Goal: Task Accomplishment & Management: Use online tool/utility

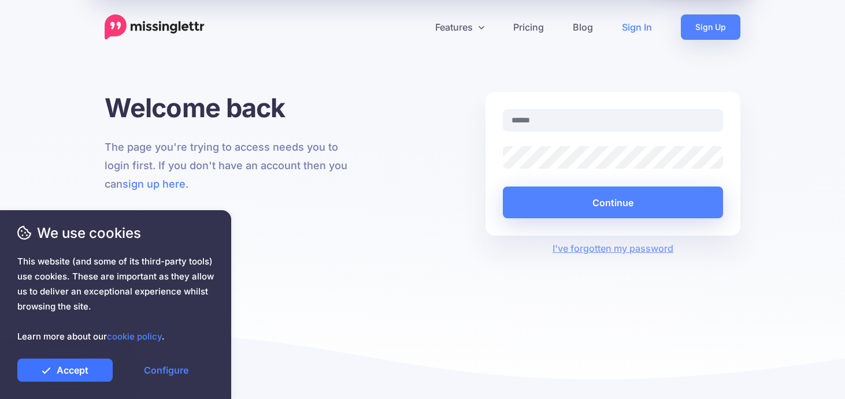
click at [96, 373] on link "Accept" at bounding box center [64, 370] width 95 height 23
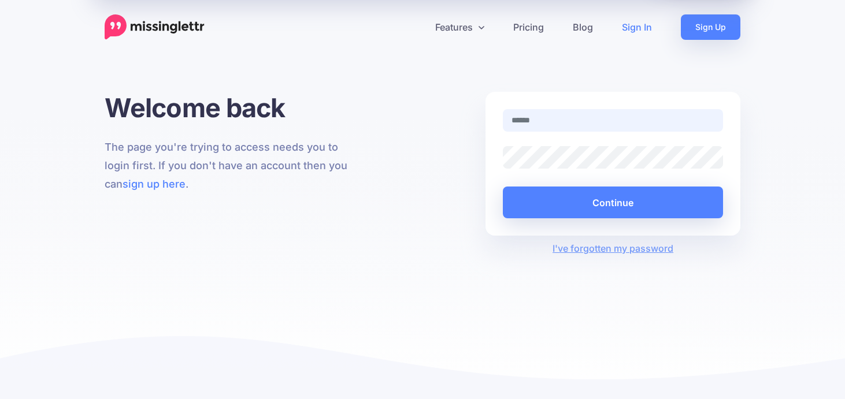
click at [529, 123] on input "text" at bounding box center [613, 120] width 220 height 23
type input "**********"
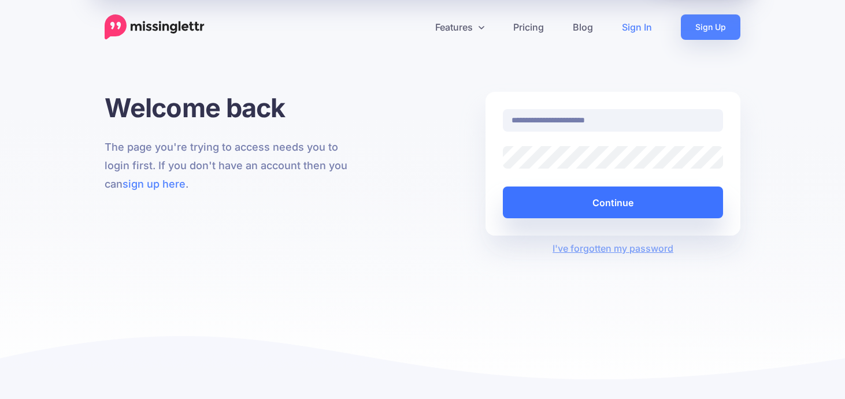
click at [596, 206] on button "Continue" at bounding box center [613, 203] width 220 height 32
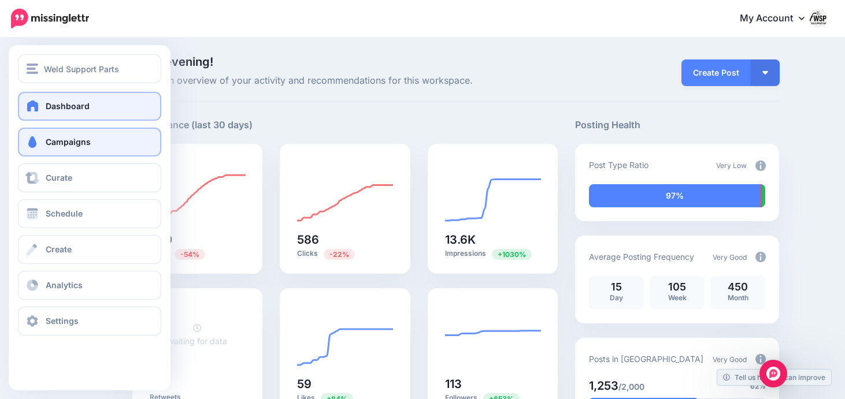
click at [64, 148] on link "Campaigns" at bounding box center [89, 142] width 143 height 29
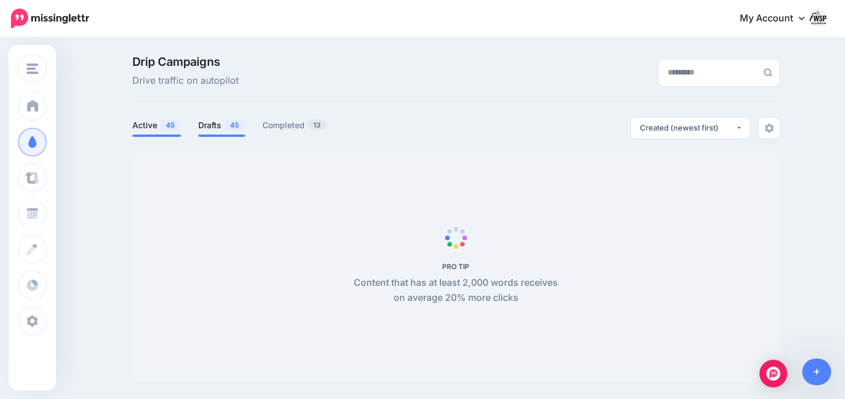
click at [225, 128] on span "45" at bounding box center [234, 125] width 20 height 11
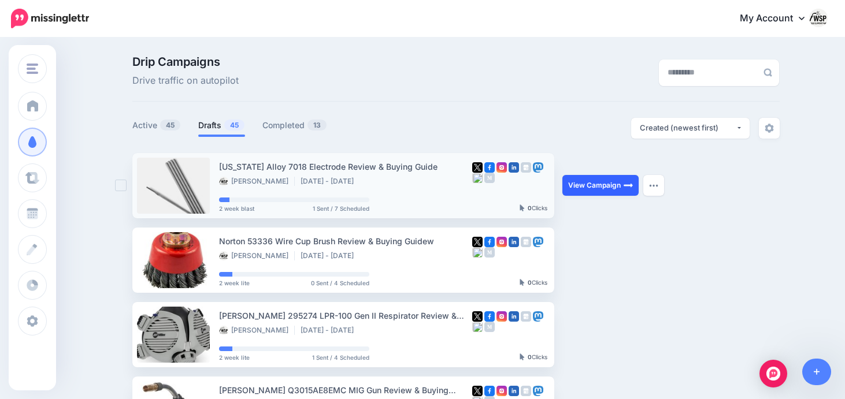
click at [604, 181] on link "View Campaign" at bounding box center [600, 185] width 76 height 21
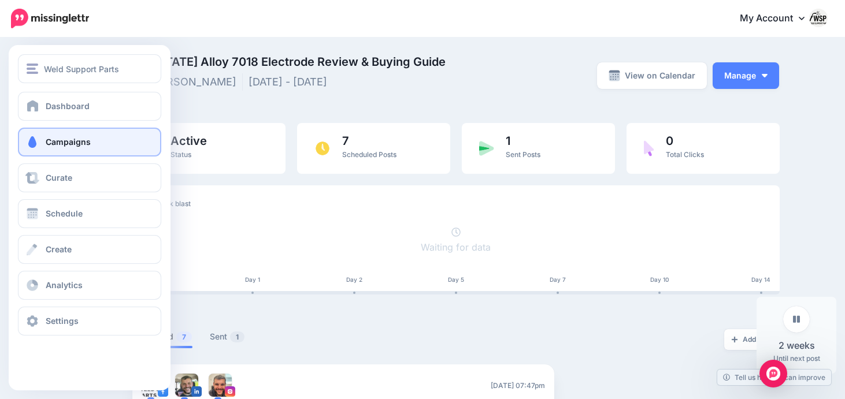
click at [57, 138] on span "Campaigns" at bounding box center [68, 142] width 45 height 10
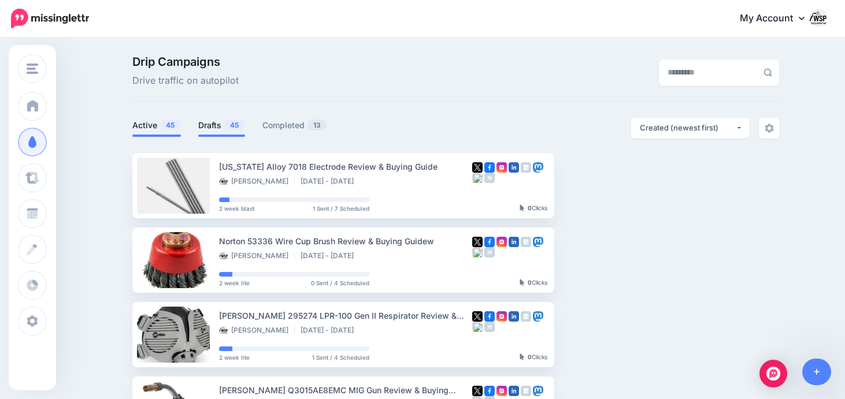
click at [198, 123] on link "Drafts 45" at bounding box center [221, 125] width 47 height 14
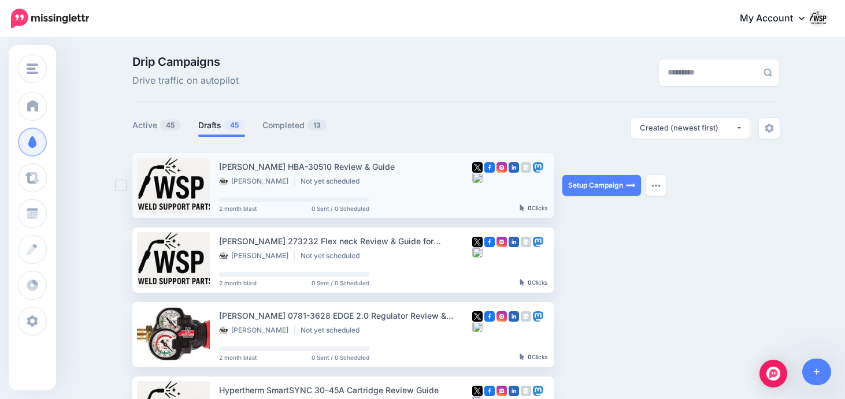
click at [176, 185] on link at bounding box center [173, 186] width 73 height 56
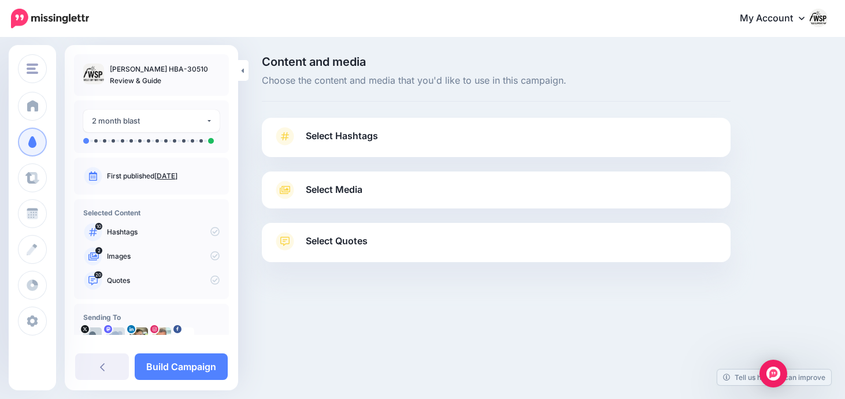
click at [329, 183] on span "Select Media" at bounding box center [334, 190] width 57 height 16
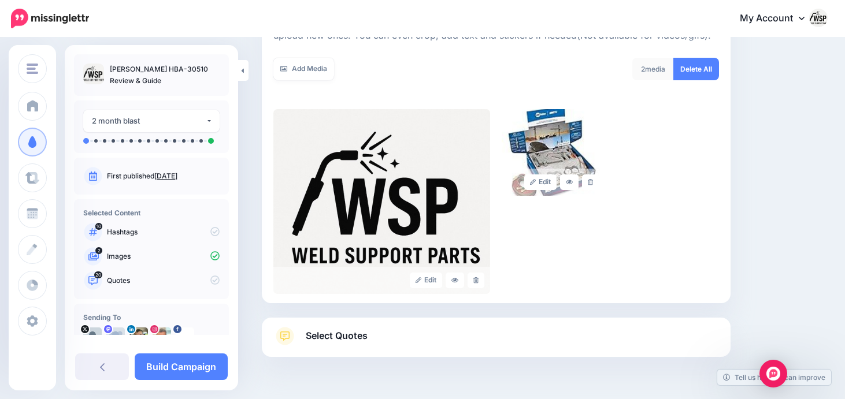
scroll to position [196, 0]
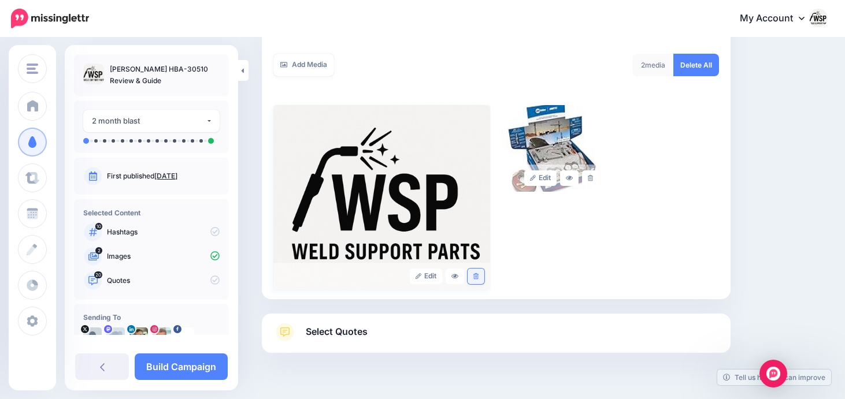
click at [479, 277] on link at bounding box center [475, 277] width 17 height 16
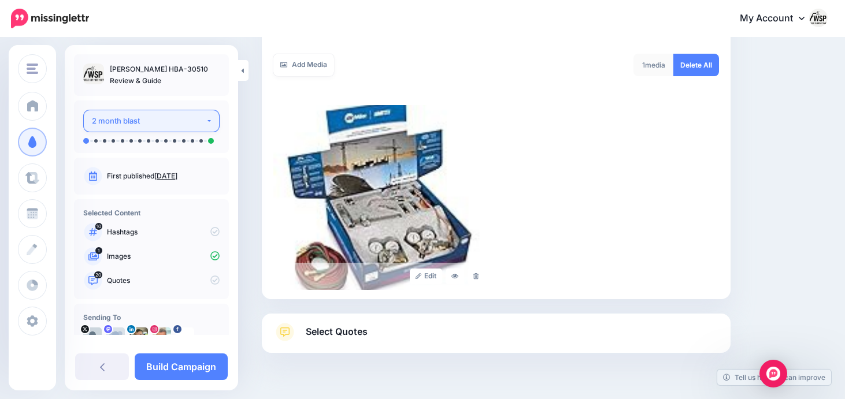
click at [195, 127] on div "2 month blast" at bounding box center [149, 120] width 114 height 13
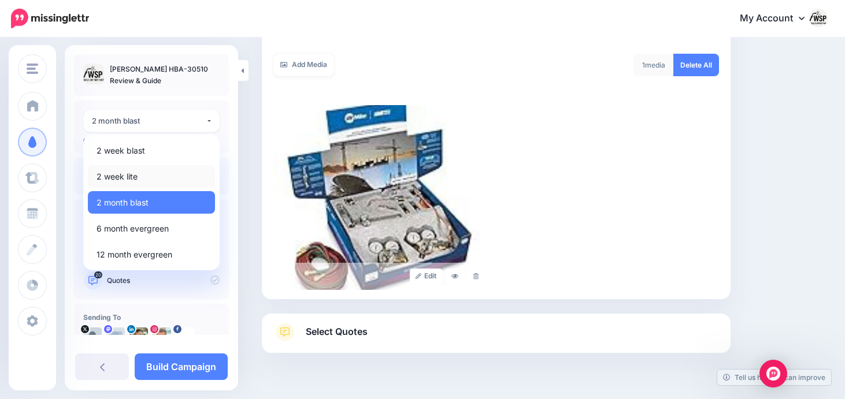
click at [138, 173] on link "2 week lite" at bounding box center [151, 176] width 127 height 23
select select "******"
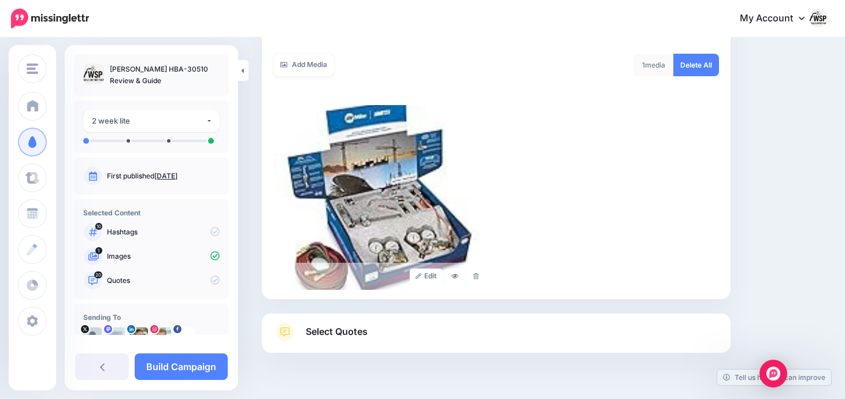
scroll to position [225, 0]
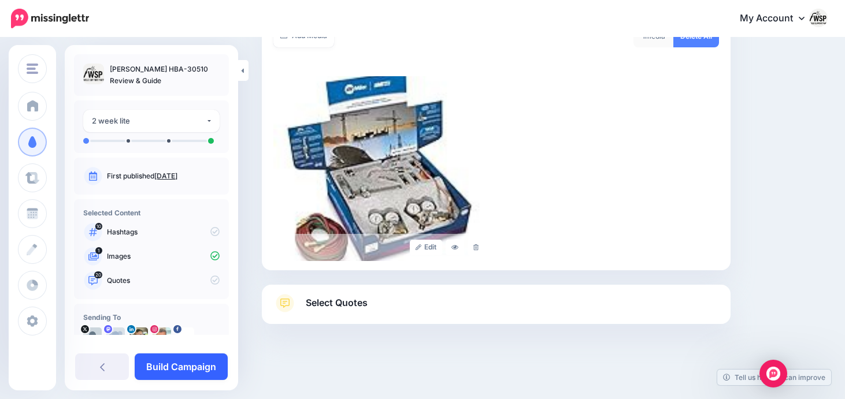
click at [209, 362] on link "Build Campaign" at bounding box center [181, 367] width 93 height 27
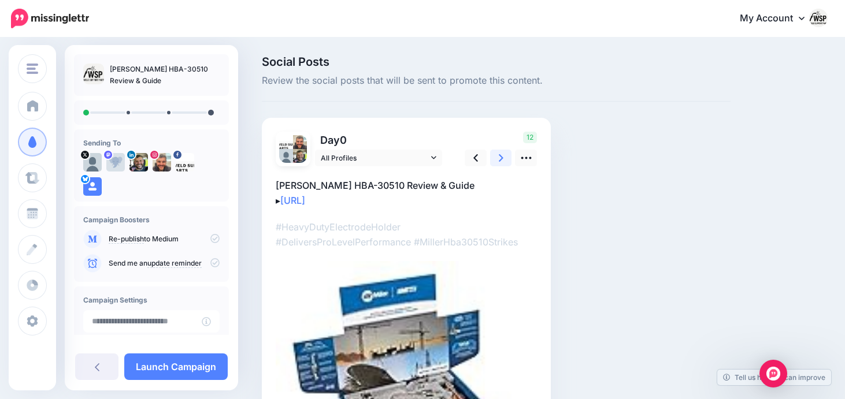
click at [506, 154] on link at bounding box center [501, 158] width 22 height 17
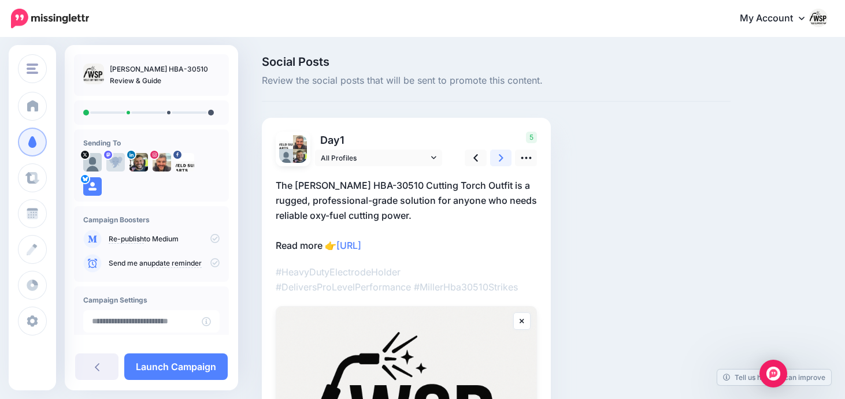
click at [504, 157] on link at bounding box center [501, 158] width 22 height 17
click at [503, 159] on link at bounding box center [501, 158] width 22 height 17
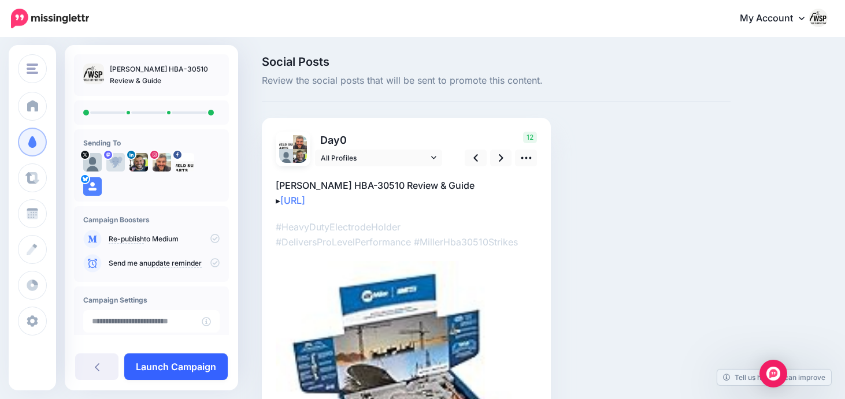
click at [183, 372] on link "Launch Campaign" at bounding box center [175, 367] width 103 height 27
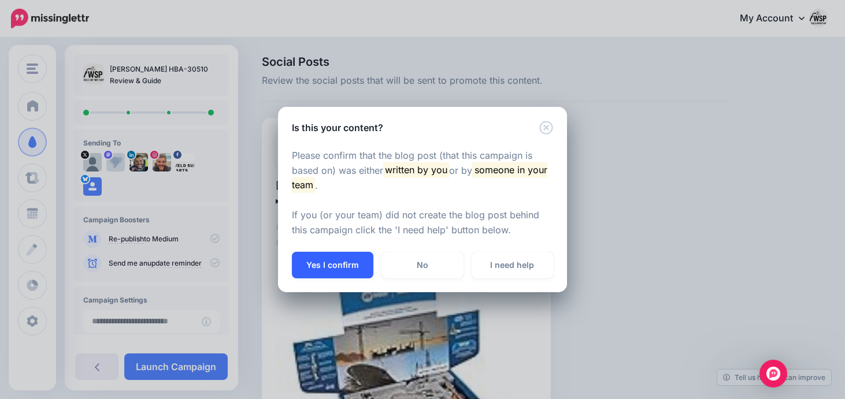
click at [360, 266] on button "Yes I confirm" at bounding box center [332, 265] width 81 height 27
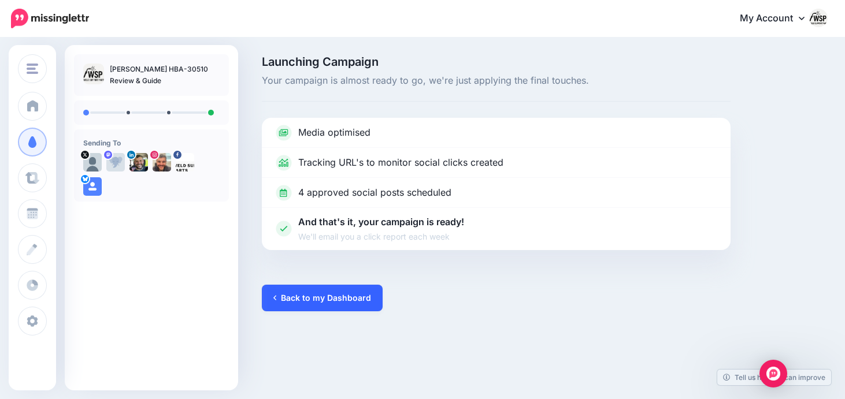
click at [341, 298] on link "Back to my Dashboard" at bounding box center [322, 298] width 121 height 27
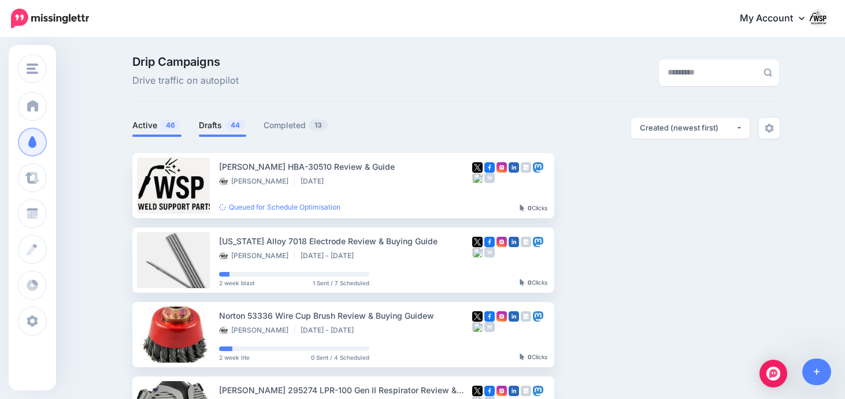
click at [220, 129] on link "Drafts 44" at bounding box center [222, 125] width 47 height 14
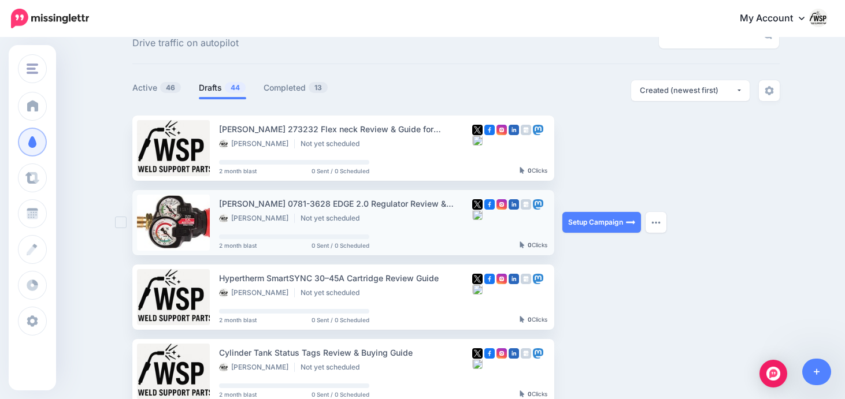
scroll to position [36, 0]
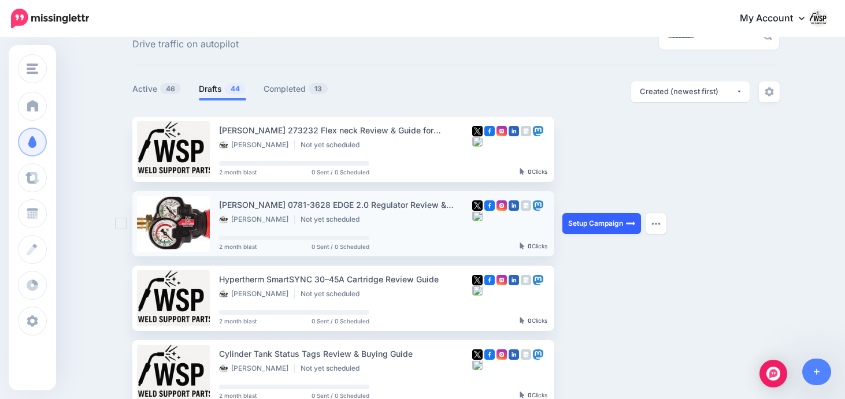
click at [581, 215] on link "Setup Campaign" at bounding box center [601, 223] width 79 height 21
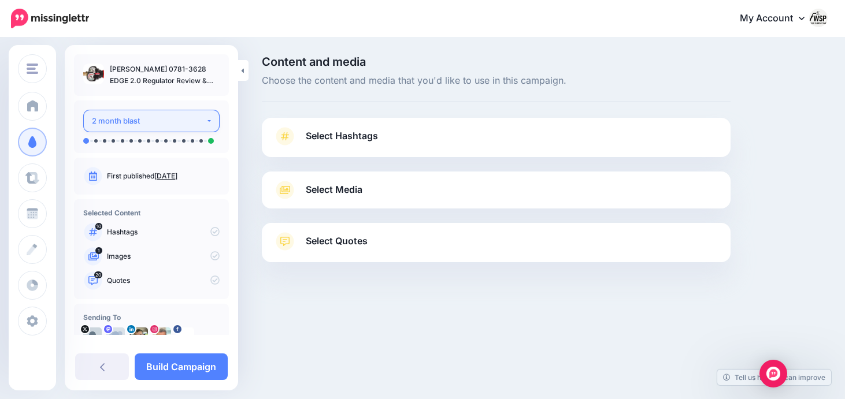
click at [206, 121] on button "2 month blast" at bounding box center [151, 121] width 136 height 23
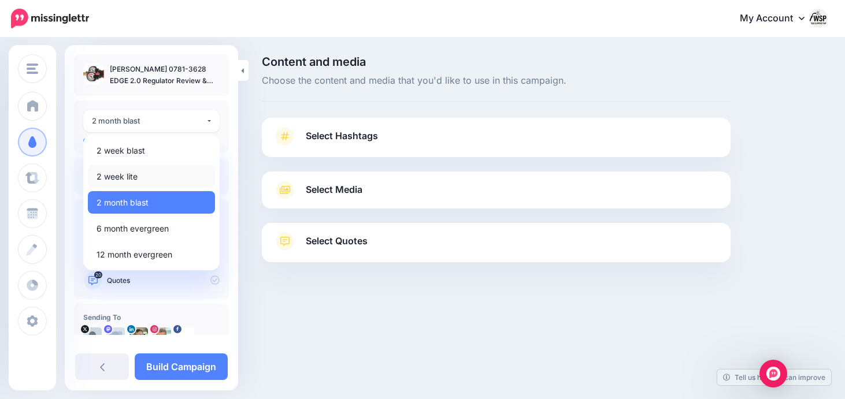
click at [158, 173] on link "2 week lite" at bounding box center [151, 176] width 127 height 23
select select "******"
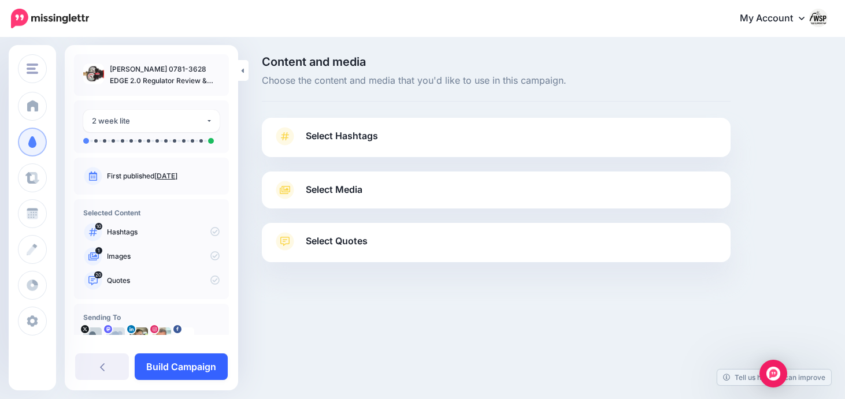
click at [206, 370] on link "Build Campaign" at bounding box center [181, 367] width 93 height 27
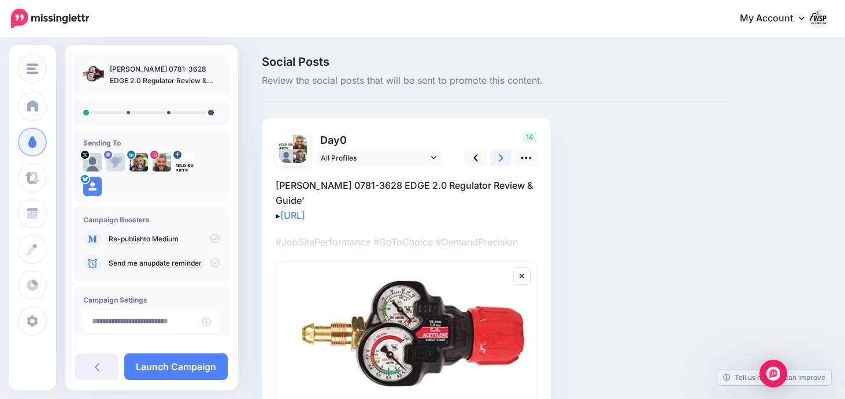
click at [497, 156] on link at bounding box center [501, 158] width 22 height 17
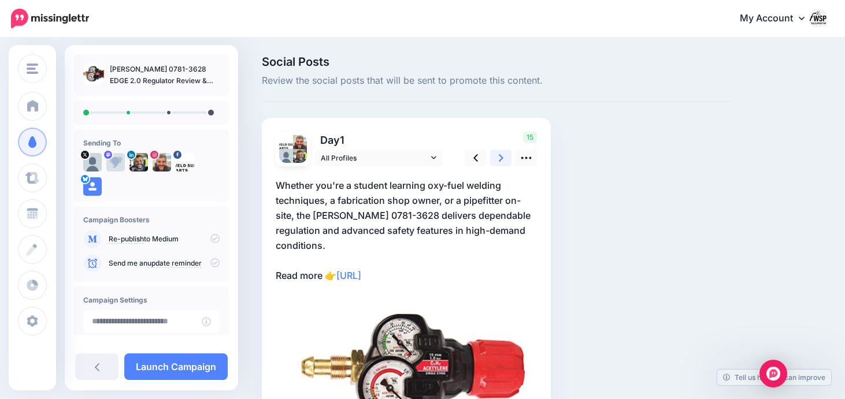
click at [499, 156] on icon at bounding box center [501, 158] width 5 height 12
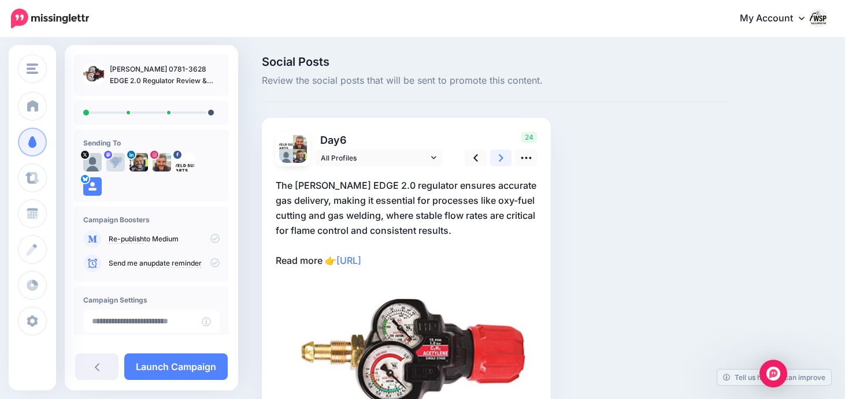
click at [499, 156] on icon at bounding box center [501, 158] width 5 height 12
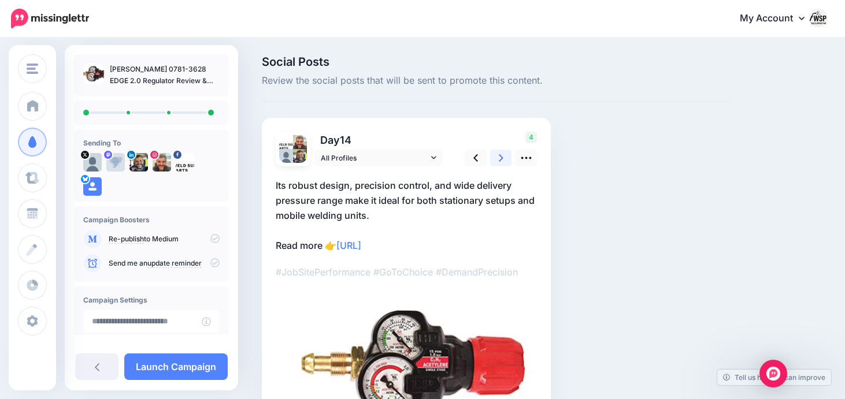
click at [499, 156] on icon at bounding box center [501, 158] width 5 height 12
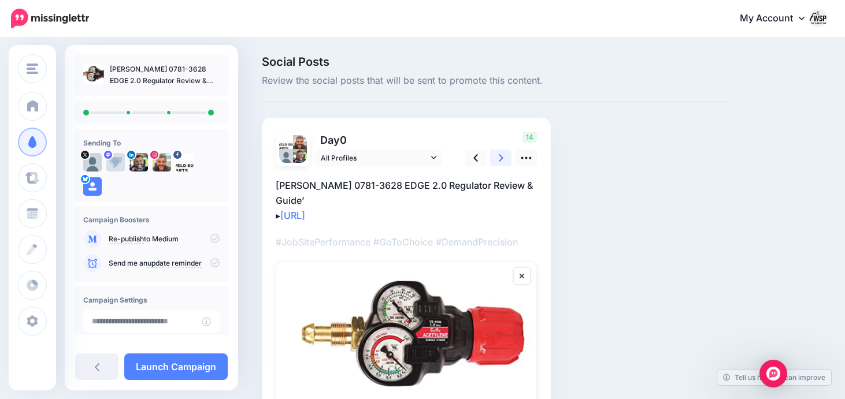
click at [499, 157] on icon at bounding box center [501, 158] width 5 height 12
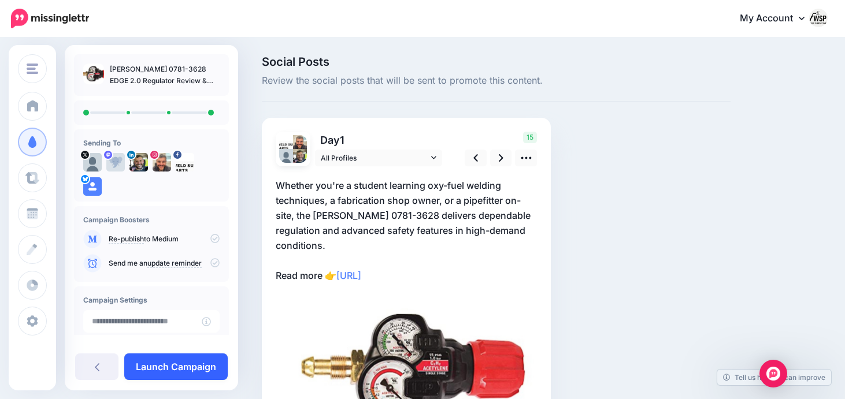
click at [206, 366] on link "Launch Campaign" at bounding box center [175, 367] width 103 height 27
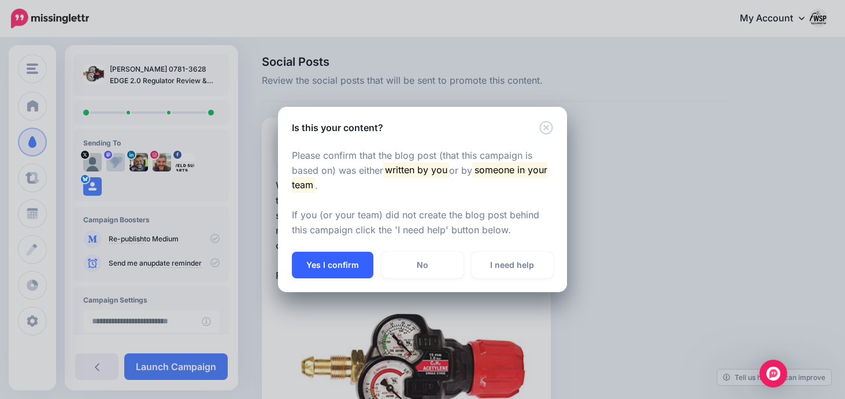
click at [344, 270] on button "Yes I confirm" at bounding box center [332, 265] width 81 height 27
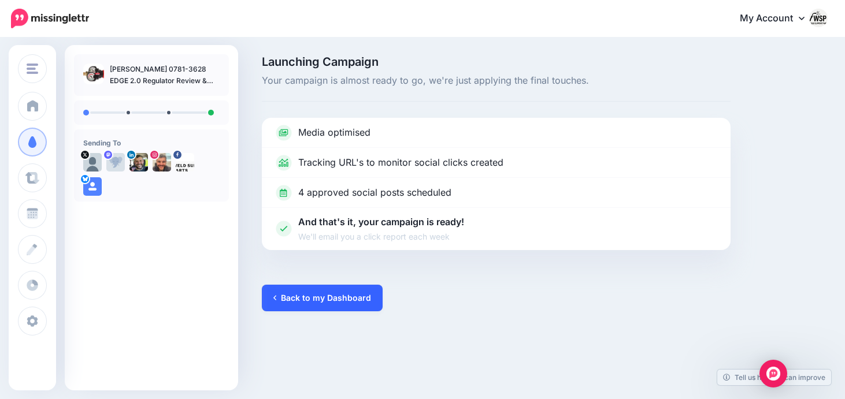
click at [307, 294] on link "Back to my Dashboard" at bounding box center [322, 298] width 121 height 27
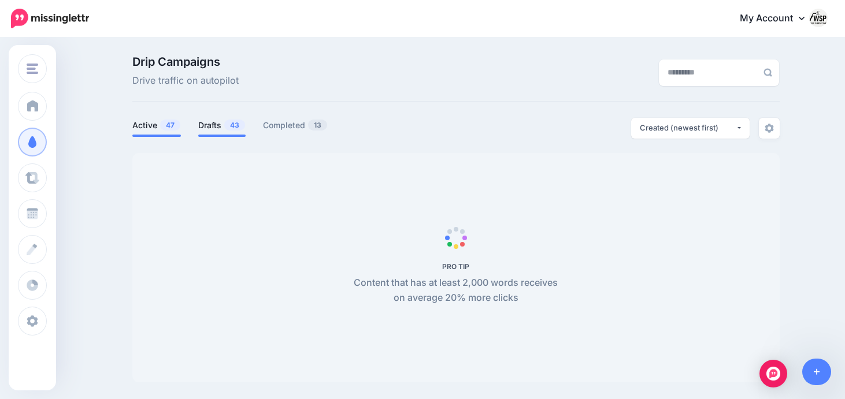
click at [224, 122] on link "Drafts 43" at bounding box center [221, 125] width 47 height 14
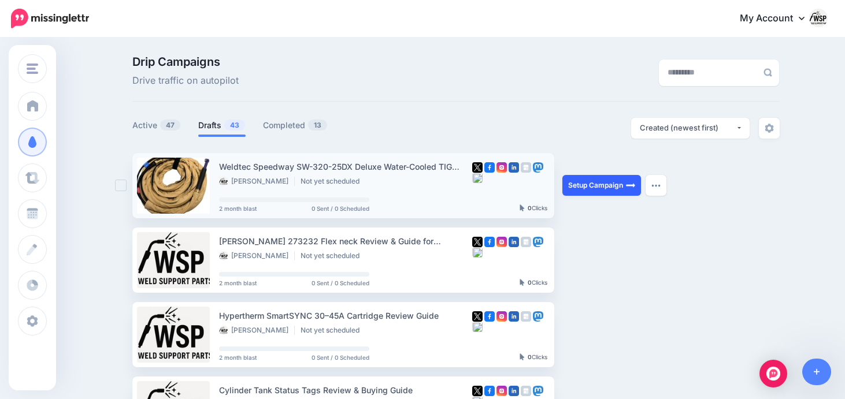
click at [593, 183] on link "Setup Campaign" at bounding box center [601, 185] width 79 height 21
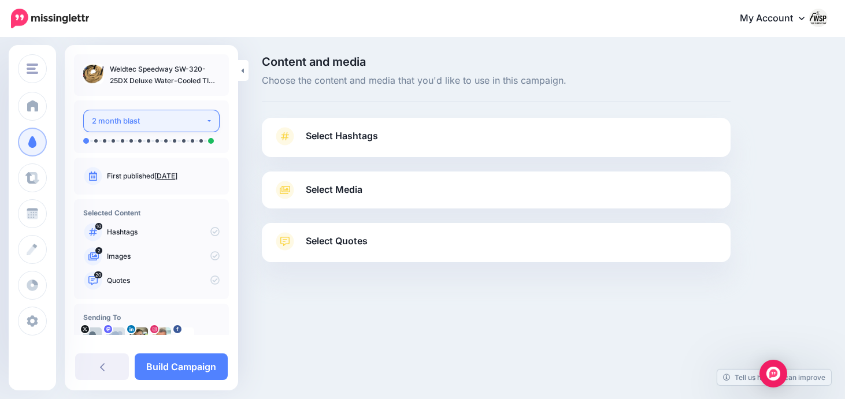
click at [180, 123] on div "2 month blast" at bounding box center [149, 120] width 114 height 13
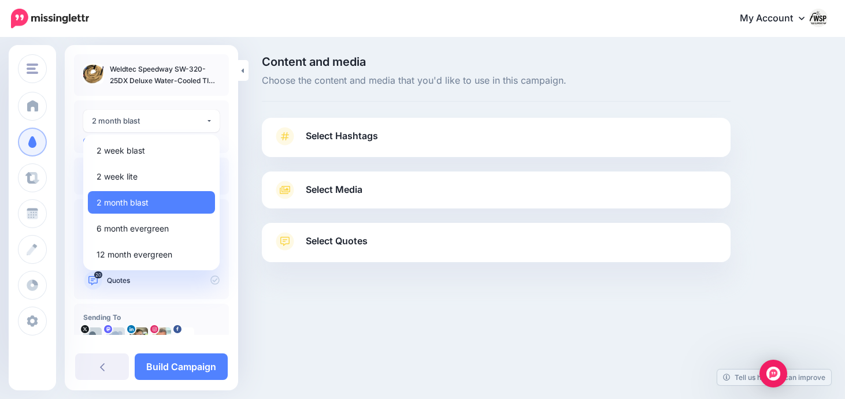
click at [263, 285] on div at bounding box center [496, 291] width 469 height 58
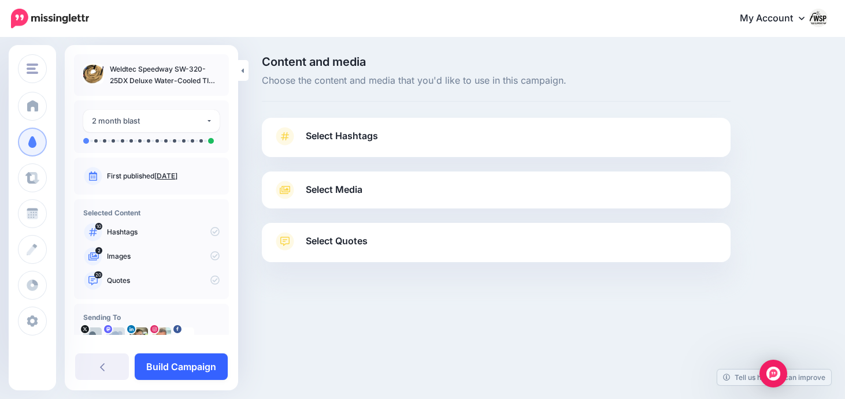
click at [192, 364] on link "Build Campaign" at bounding box center [181, 367] width 93 height 27
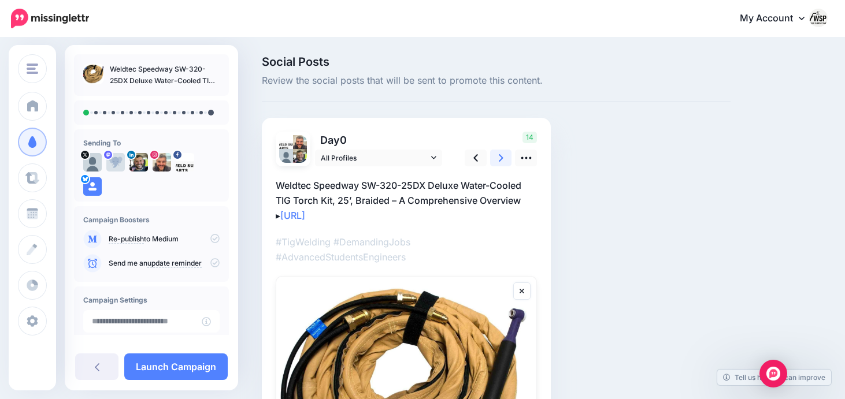
click at [502, 159] on icon at bounding box center [501, 158] width 5 height 12
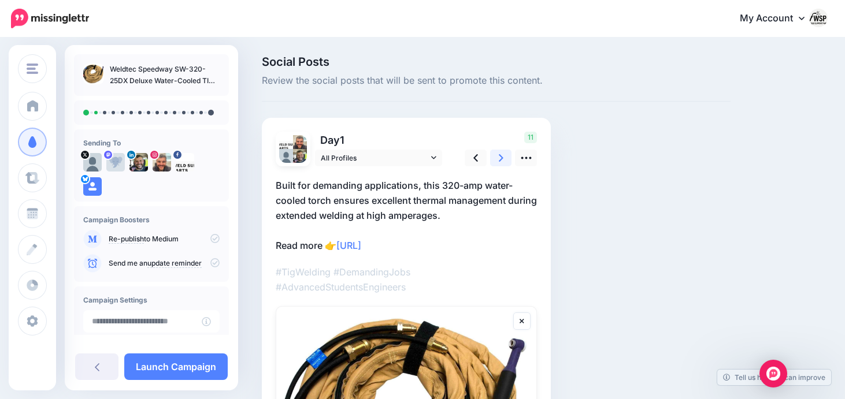
click at [504, 158] on link at bounding box center [501, 158] width 22 height 17
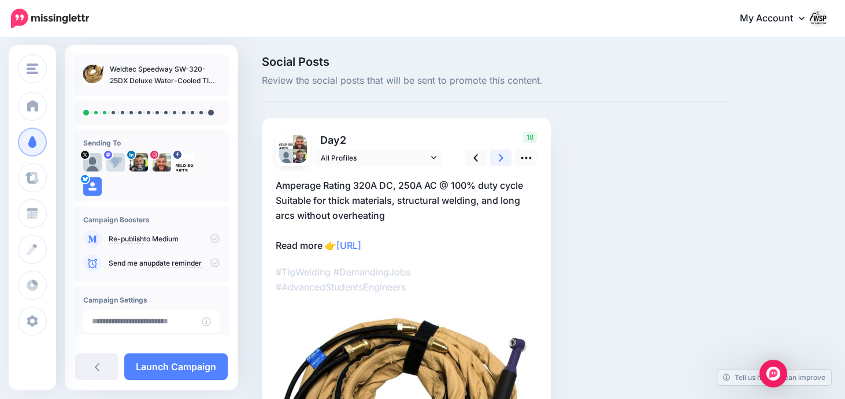
click at [504, 158] on link at bounding box center [501, 158] width 22 height 17
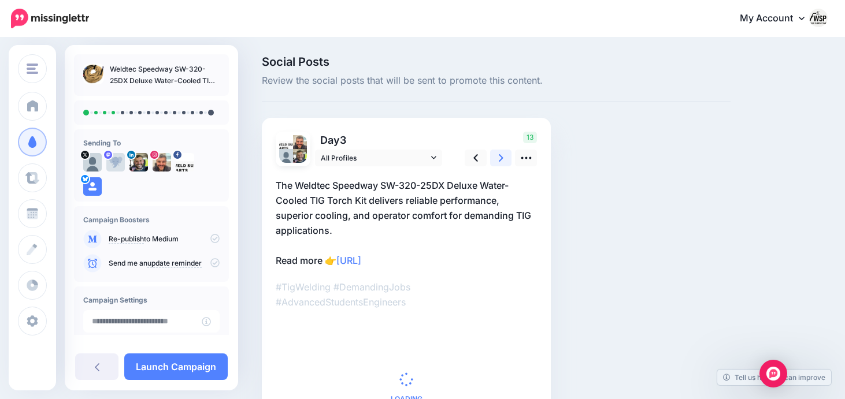
click at [504, 158] on link at bounding box center [501, 158] width 22 height 17
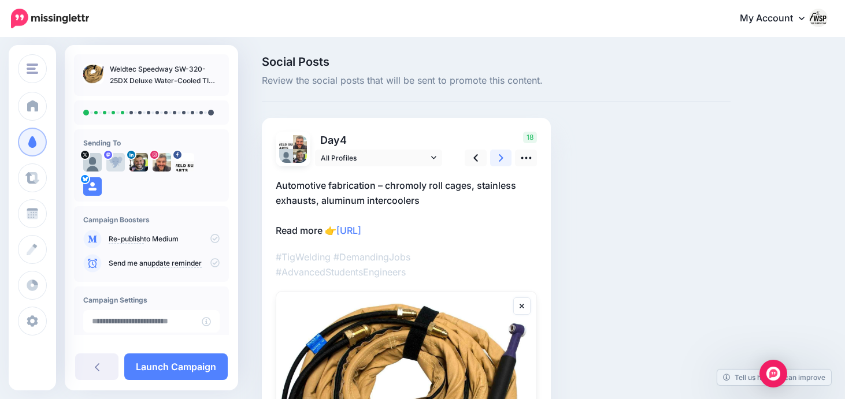
click at [504, 158] on link at bounding box center [501, 158] width 22 height 17
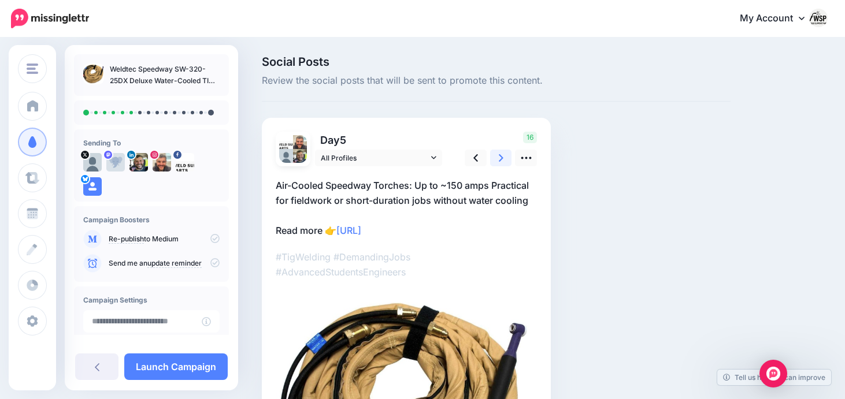
click at [504, 158] on link at bounding box center [501, 158] width 22 height 17
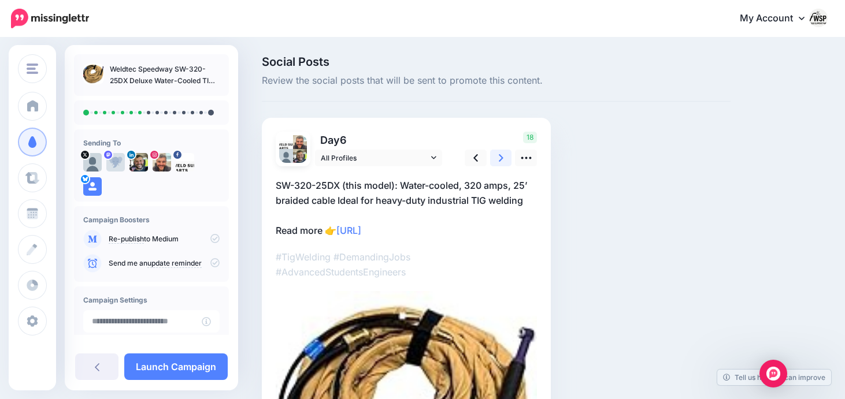
click at [504, 158] on link at bounding box center [501, 158] width 22 height 17
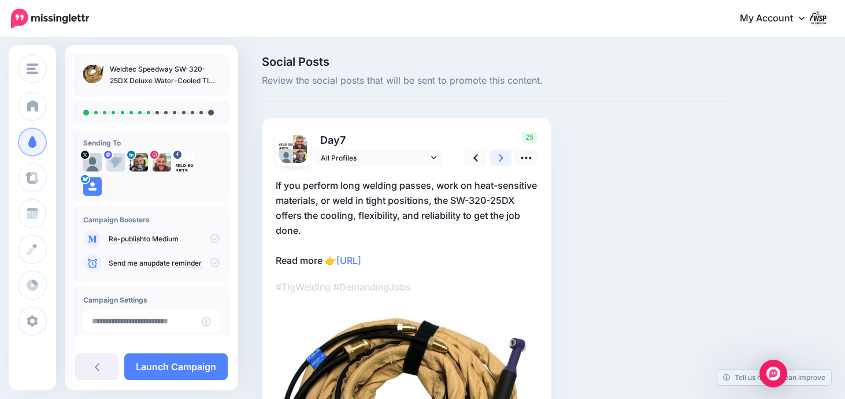
click at [504, 158] on link at bounding box center [501, 158] width 22 height 17
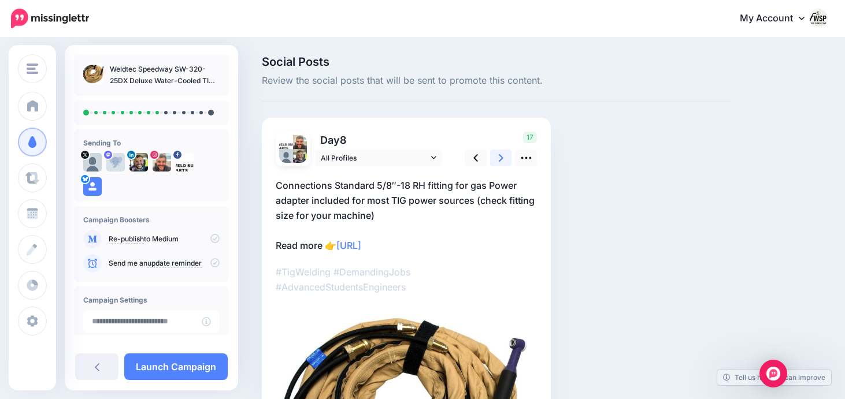
click at [504, 161] on link at bounding box center [501, 158] width 22 height 17
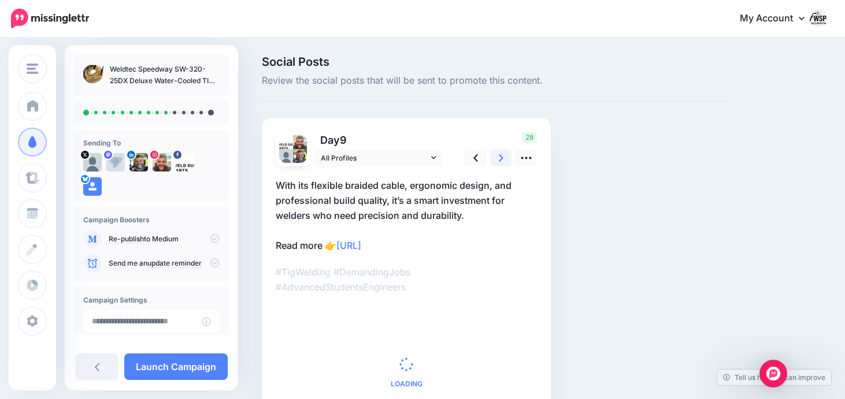
click at [505, 157] on link at bounding box center [501, 158] width 22 height 17
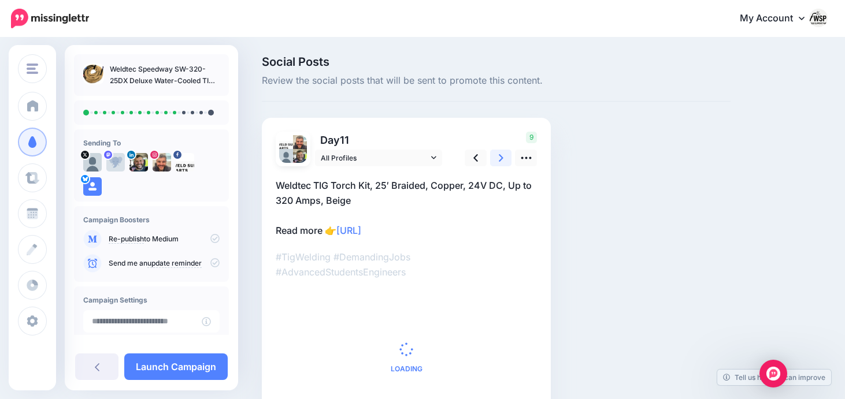
click at [505, 157] on link at bounding box center [501, 158] width 22 height 17
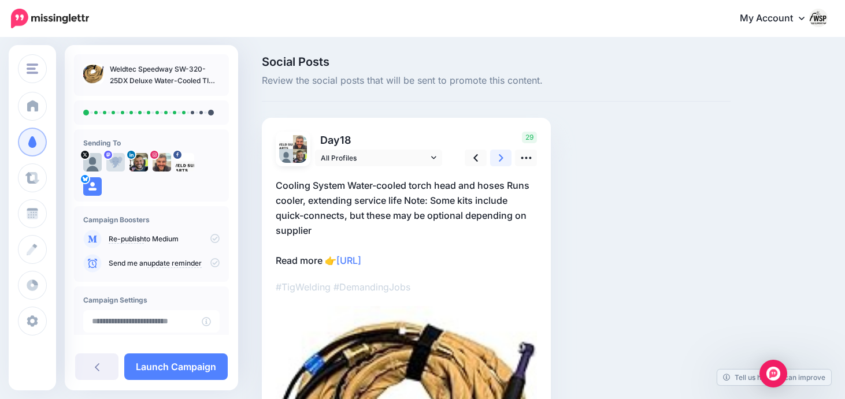
click at [505, 157] on link at bounding box center [501, 158] width 22 height 17
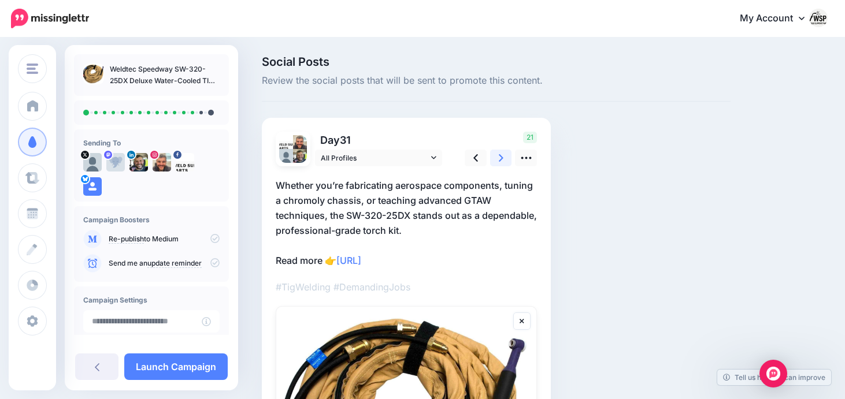
click at [505, 157] on link at bounding box center [501, 158] width 22 height 17
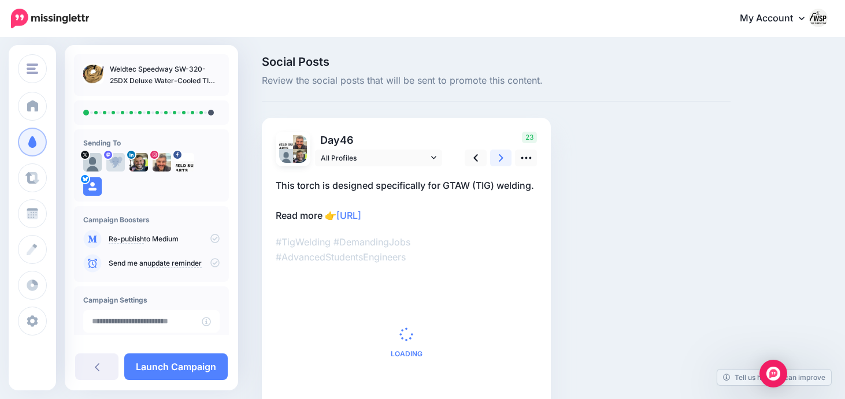
click at [505, 157] on link at bounding box center [501, 158] width 22 height 17
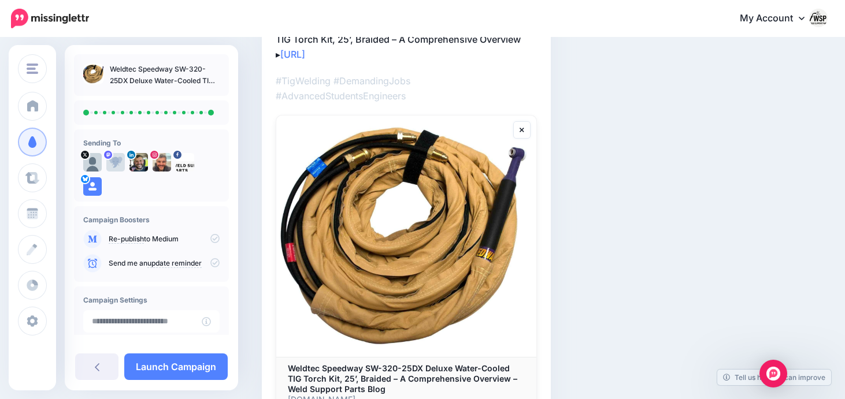
scroll to position [239, 0]
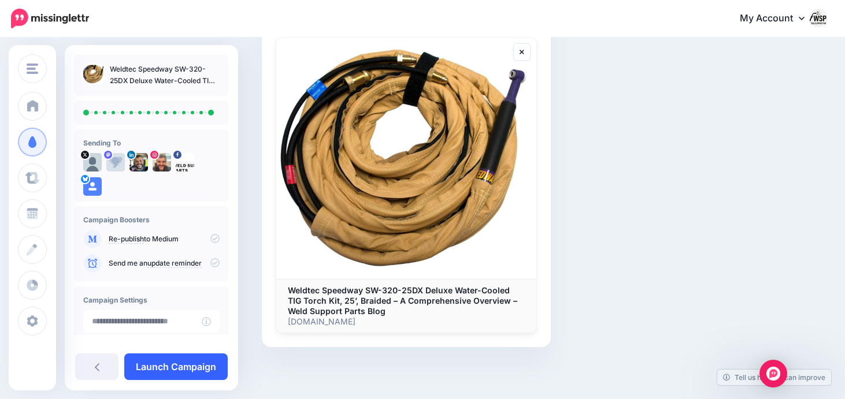
click at [203, 371] on link "Launch Campaign" at bounding box center [175, 367] width 103 height 27
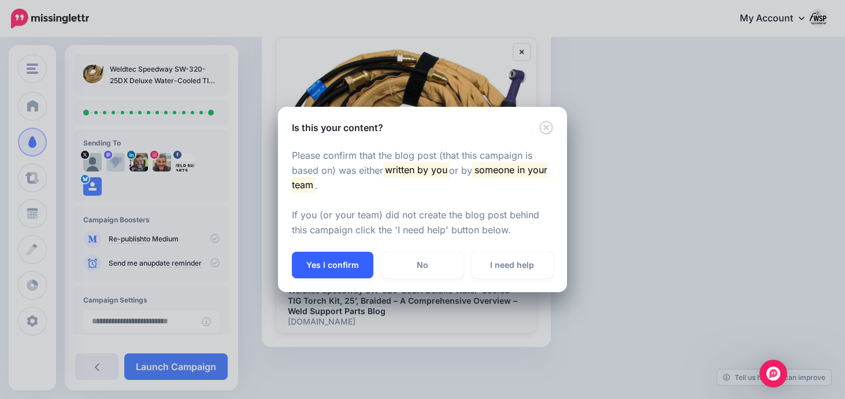
click at [344, 265] on button "Yes I confirm" at bounding box center [332, 265] width 81 height 27
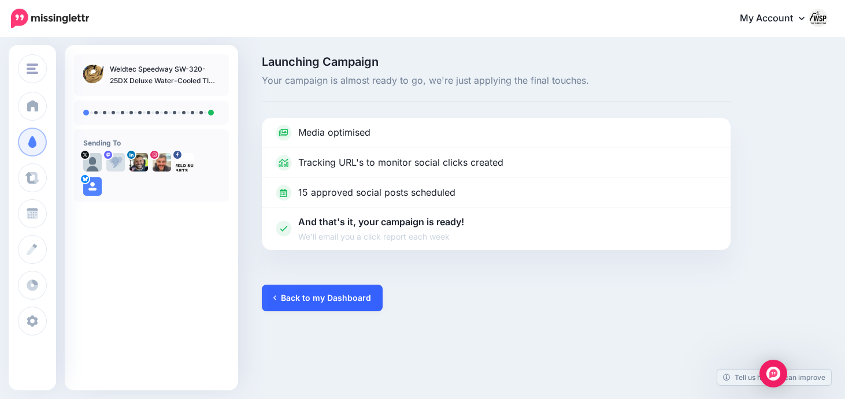
click at [335, 300] on link "Back to my Dashboard" at bounding box center [322, 298] width 121 height 27
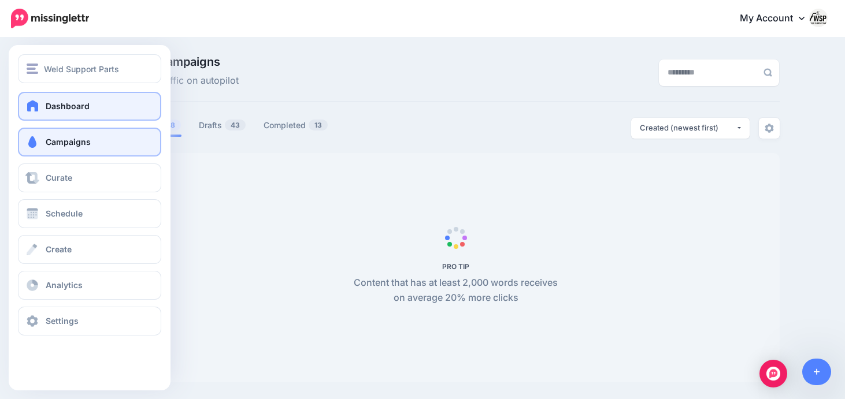
click at [34, 106] on span at bounding box center [32, 106] width 15 height 12
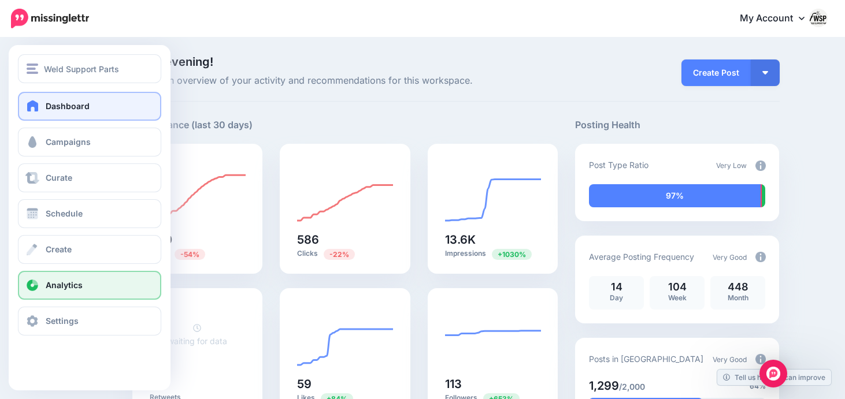
click at [57, 285] on span "Analytics" at bounding box center [64, 285] width 37 height 10
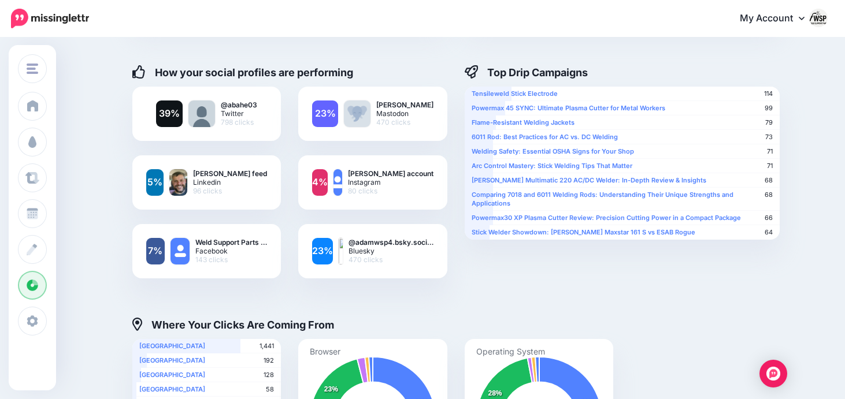
scroll to position [188, 0]
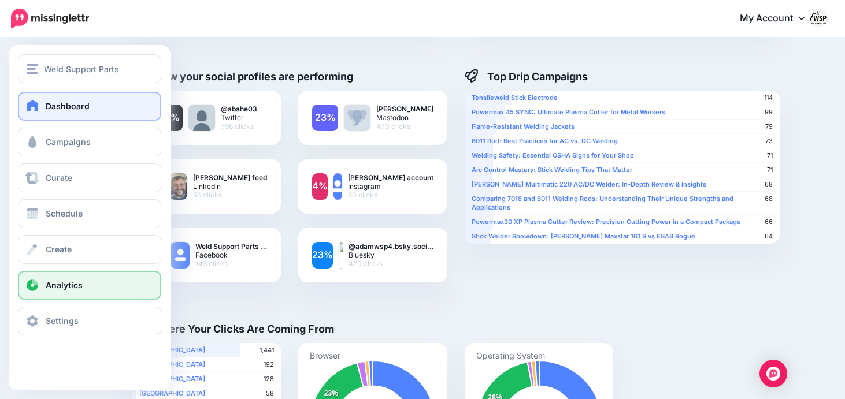
click at [49, 114] on link "Dashboard" at bounding box center [89, 106] width 143 height 29
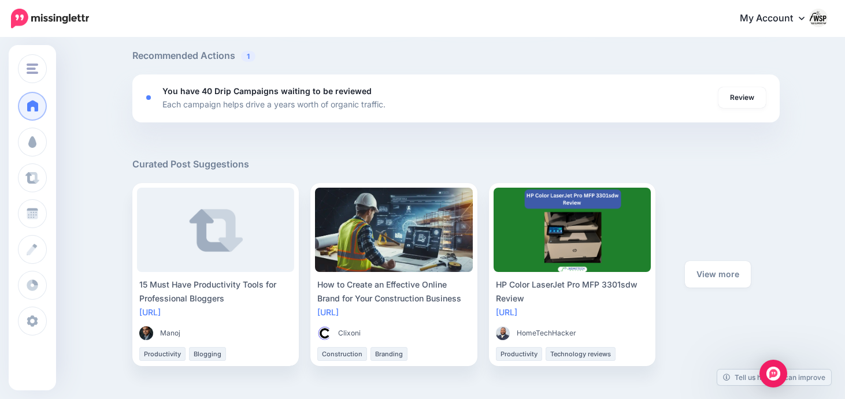
scroll to position [407, 0]
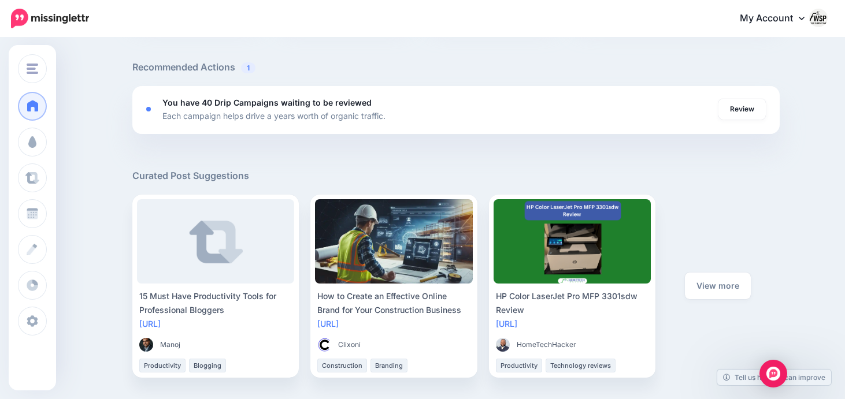
click at [247, 69] on span "1" at bounding box center [248, 67] width 14 height 11
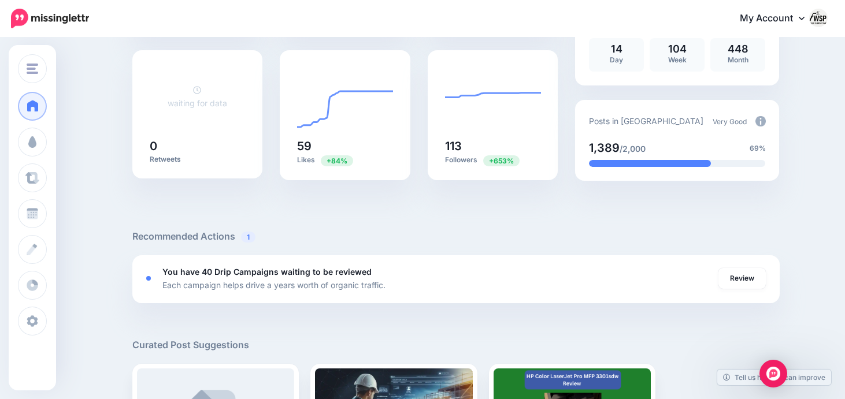
scroll to position [0, 0]
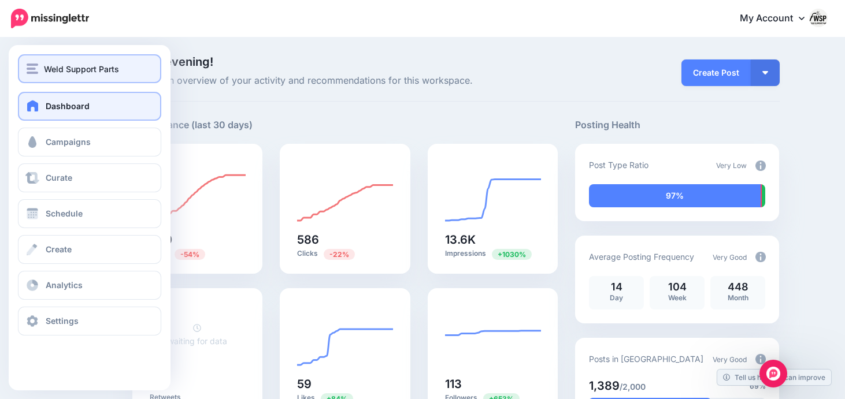
click at [80, 68] on span "Weld Support Parts" at bounding box center [81, 68] width 75 height 13
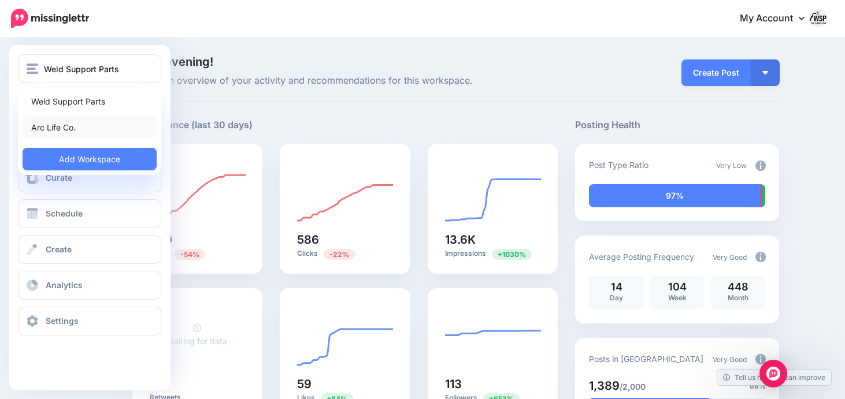
click at [94, 124] on link "Arc Life Co." at bounding box center [90, 127] width 134 height 23
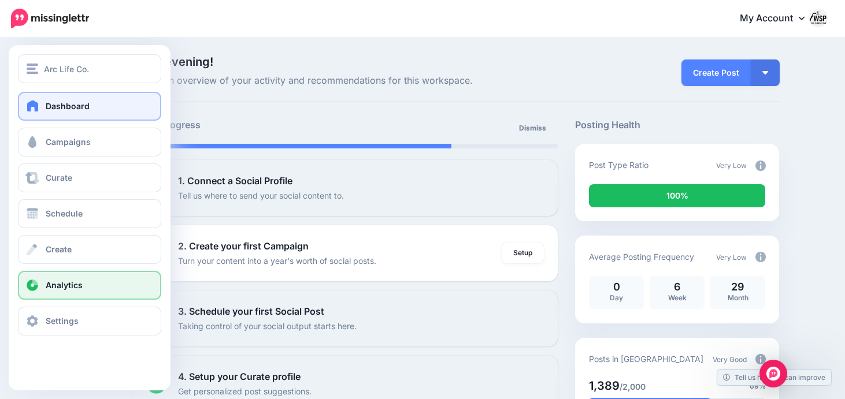
click at [54, 278] on link "Analytics" at bounding box center [89, 285] width 143 height 29
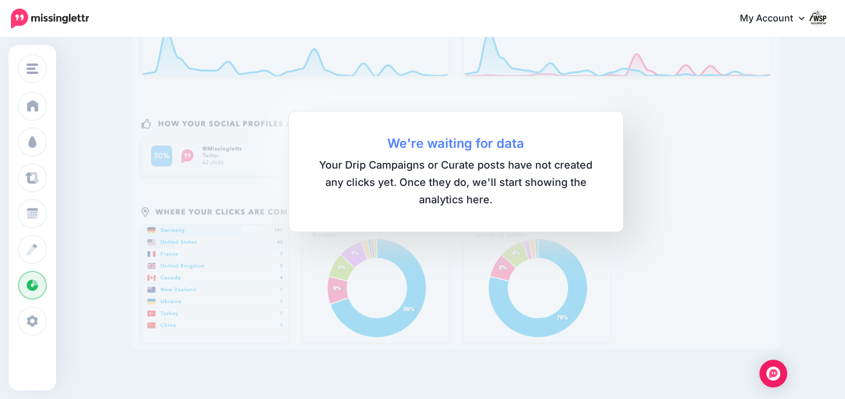
scroll to position [132, 0]
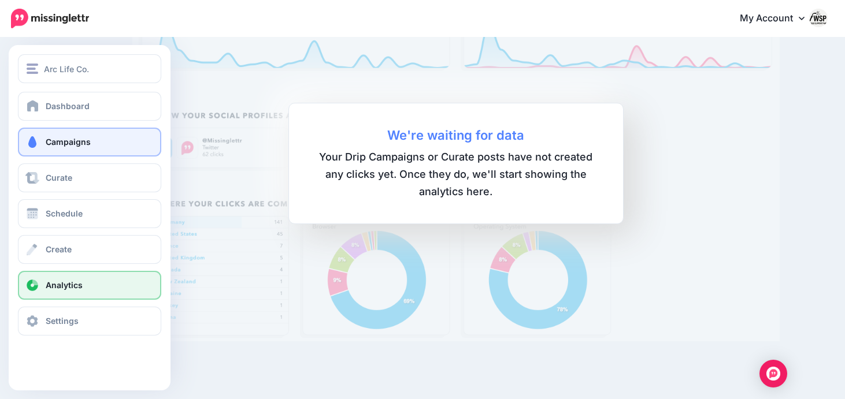
click at [84, 131] on link "Campaigns" at bounding box center [89, 142] width 143 height 29
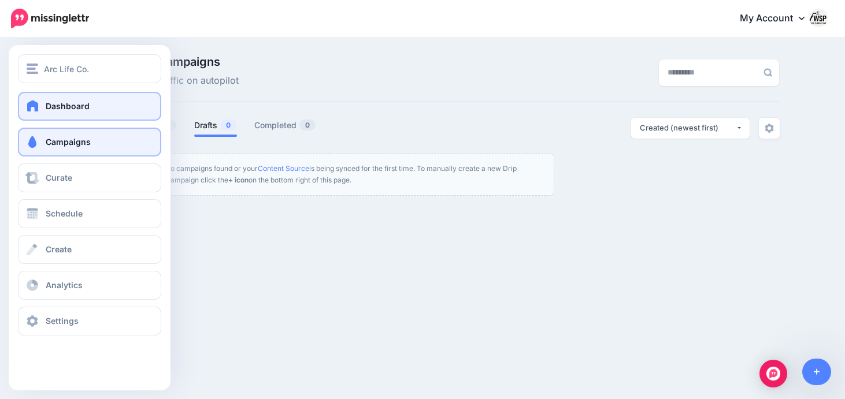
click at [38, 102] on span at bounding box center [32, 106] width 15 height 12
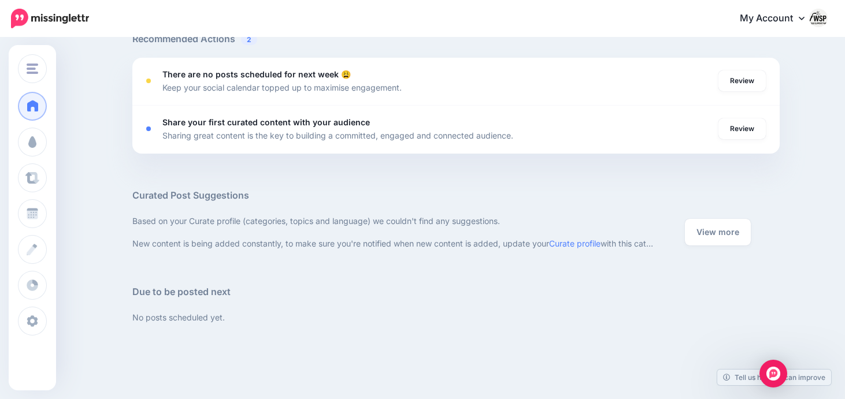
scroll to position [426, 0]
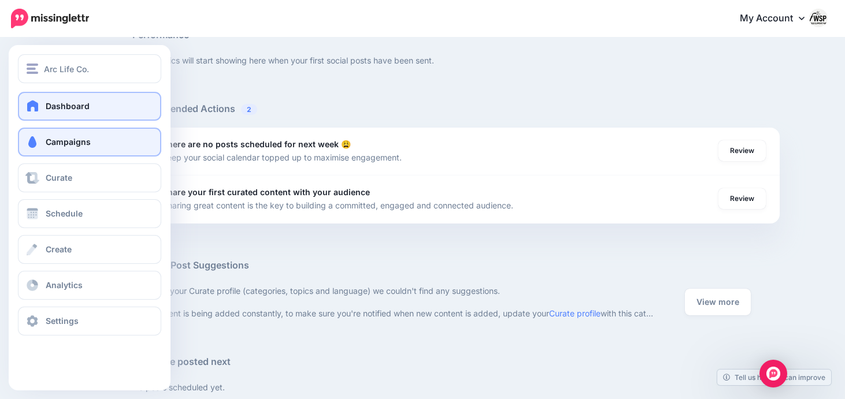
click at [51, 143] on span "Campaigns" at bounding box center [68, 142] width 45 height 10
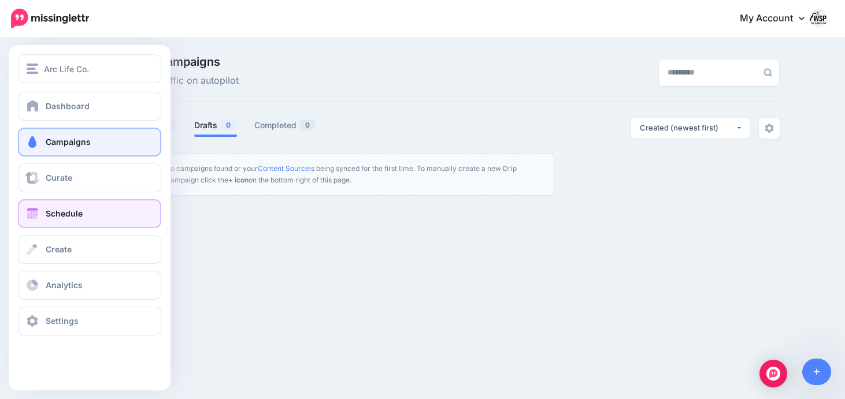
click at [48, 210] on span "Schedule" at bounding box center [64, 214] width 37 height 10
